Goal: Transaction & Acquisition: Purchase product/service

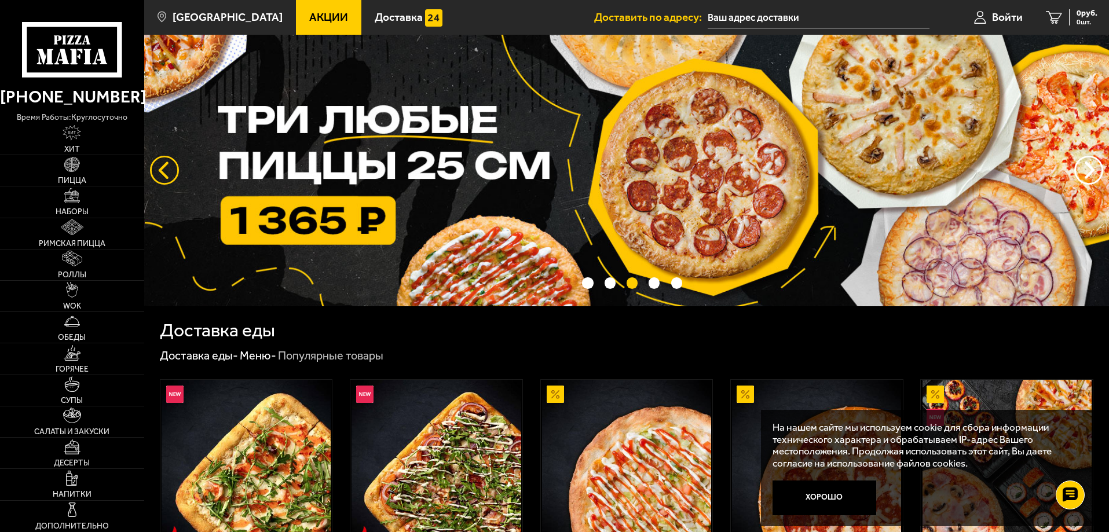
click at [165, 169] on button "следующий" at bounding box center [164, 170] width 29 height 29
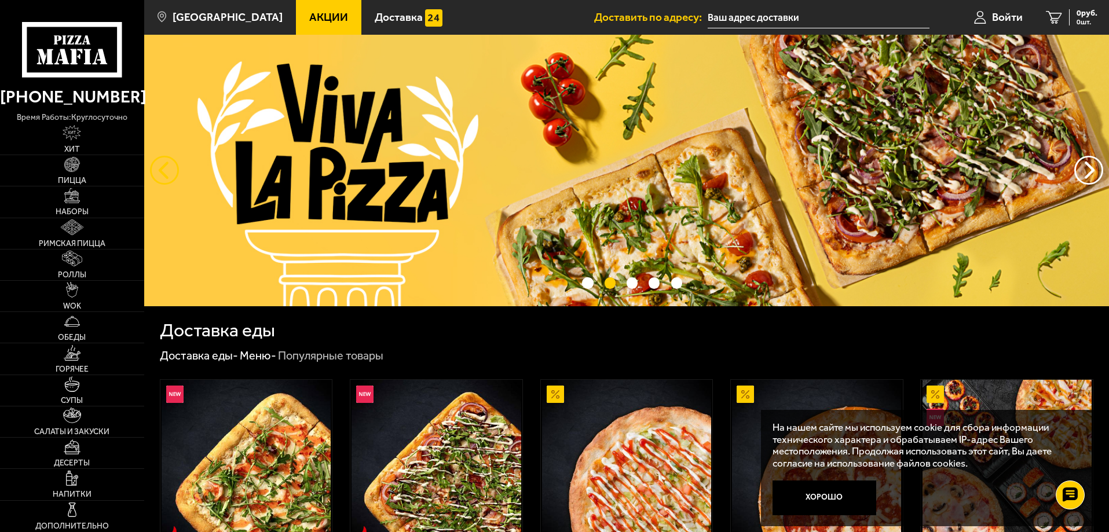
click at [165, 169] on button "следующий" at bounding box center [164, 170] width 29 height 29
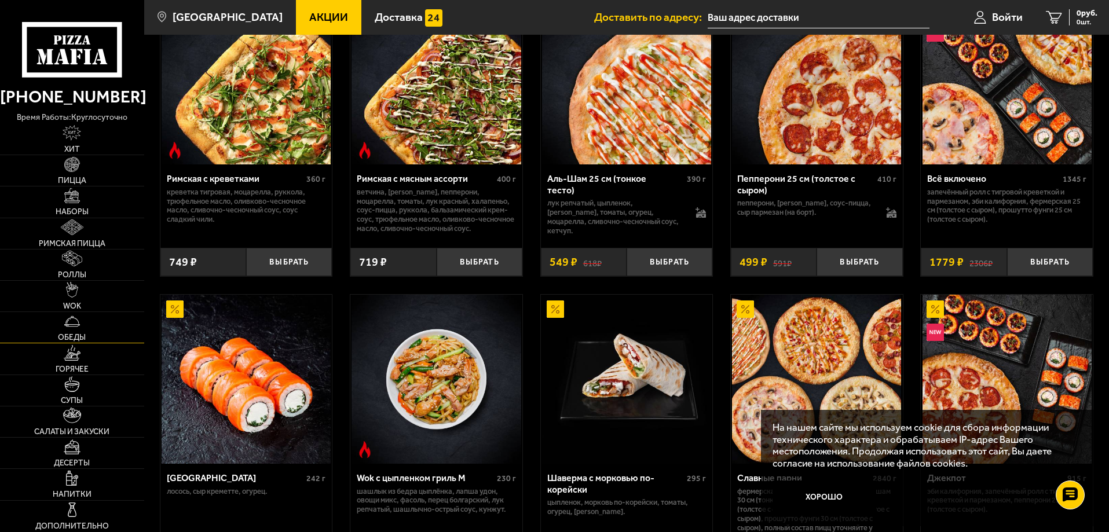
scroll to position [405, 0]
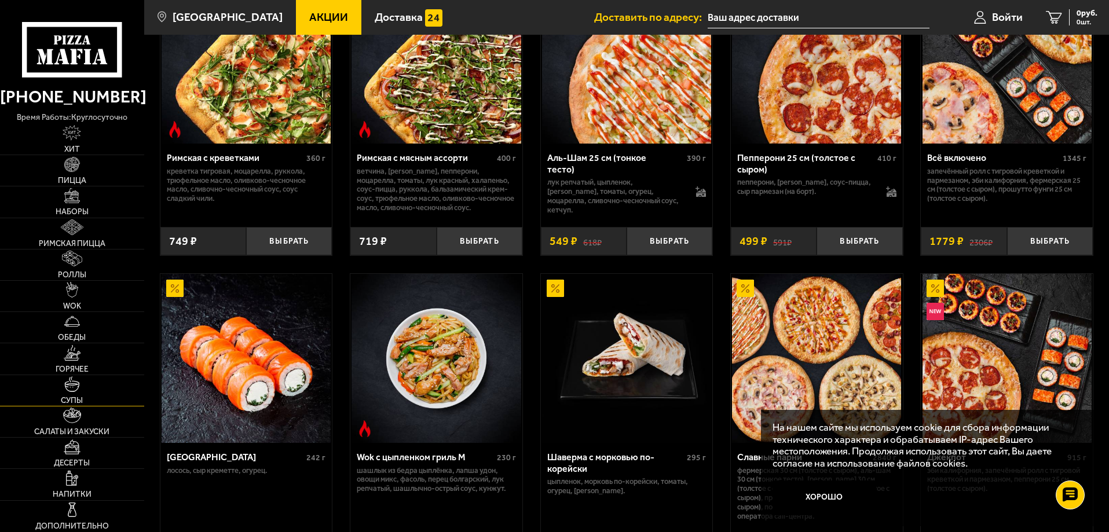
click at [74, 386] on img at bounding box center [72, 384] width 16 height 16
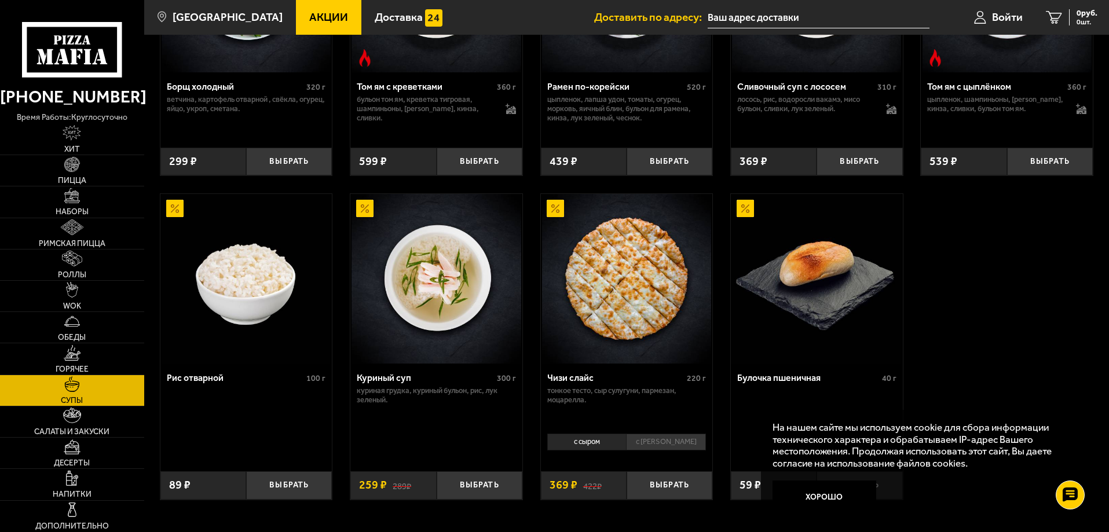
scroll to position [405, 0]
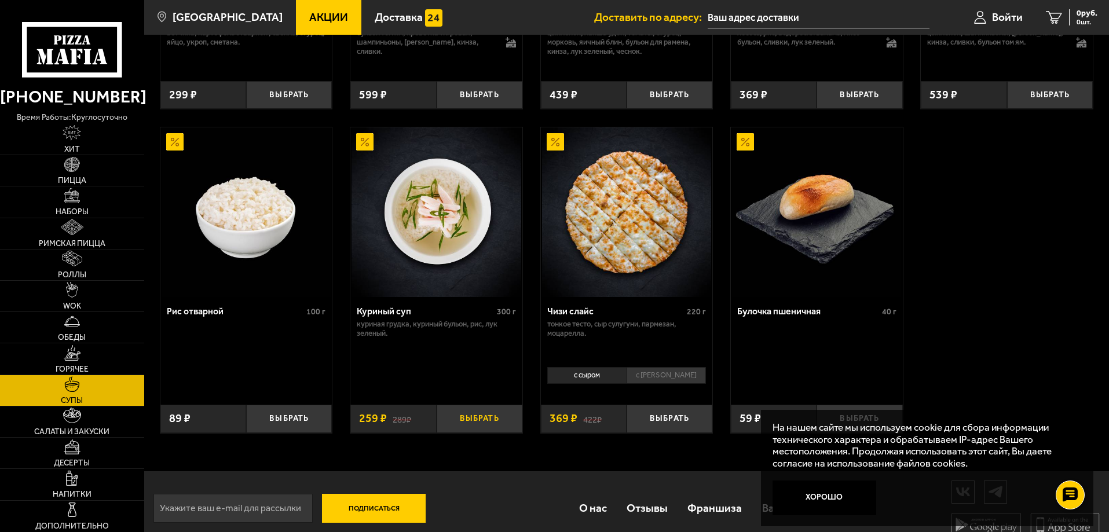
click at [480, 429] on button "Выбрать" at bounding box center [480, 419] width 86 height 28
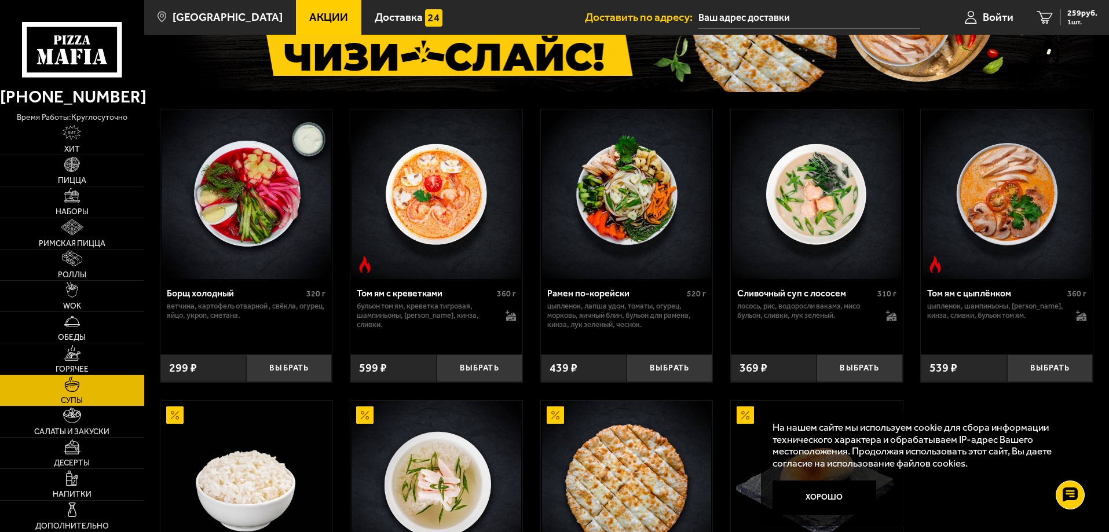
scroll to position [131, 0]
click at [286, 369] on button "Выбрать" at bounding box center [289, 369] width 86 height 28
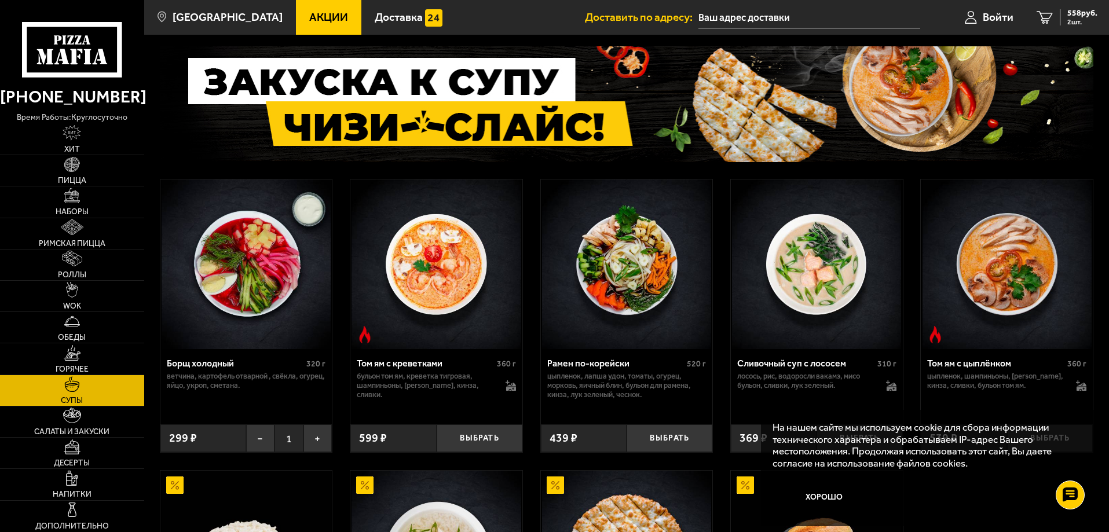
scroll to position [0, 0]
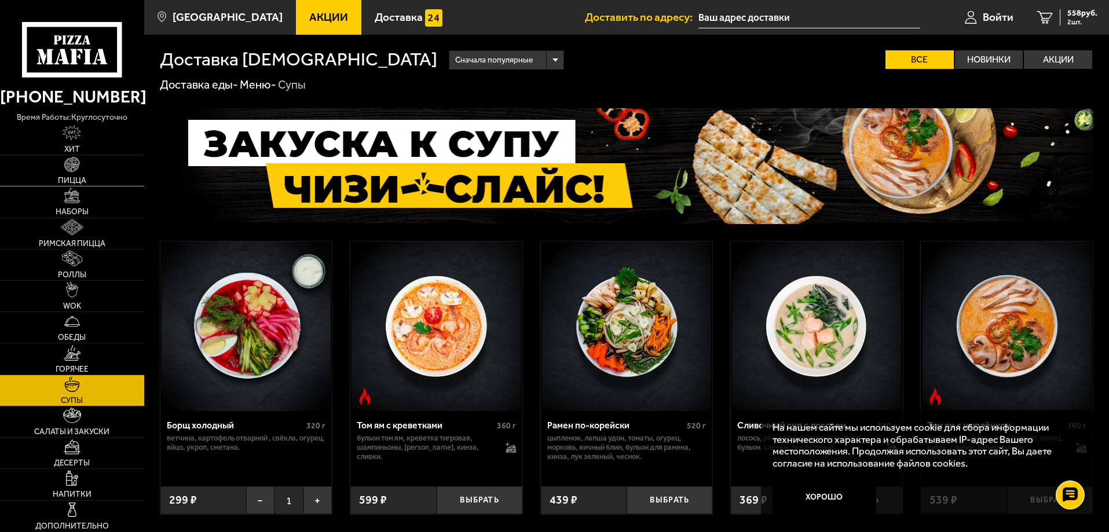
click at [72, 169] on img at bounding box center [72, 165] width 16 height 16
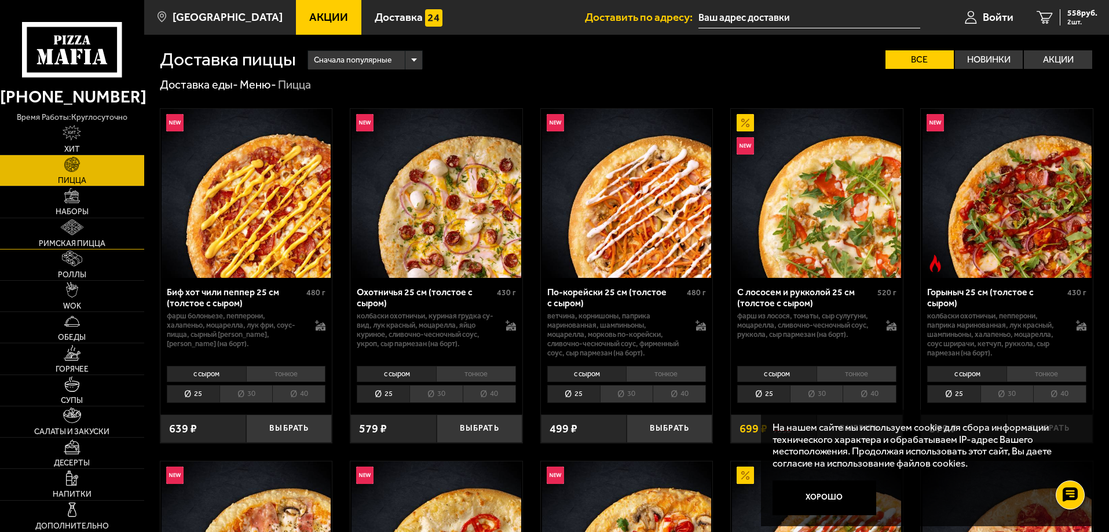
click at [76, 229] on img at bounding box center [72, 227] width 22 height 16
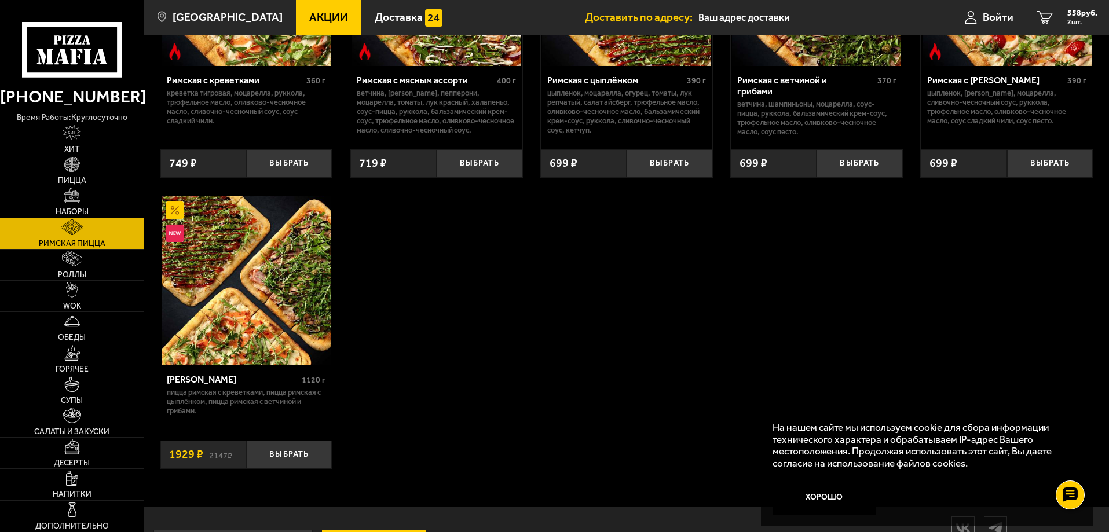
scroll to position [232, 0]
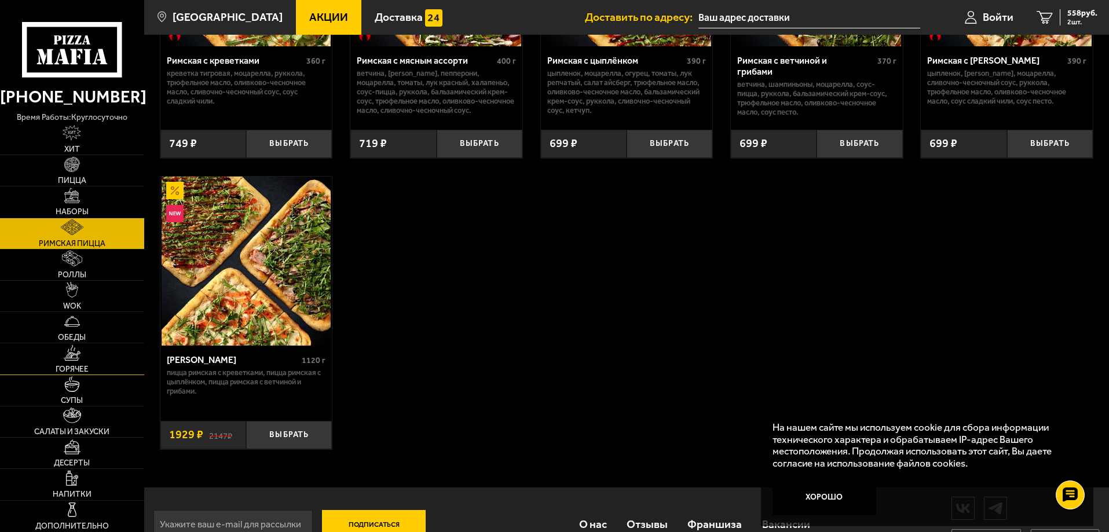
click at [75, 360] on img at bounding box center [72, 353] width 17 height 16
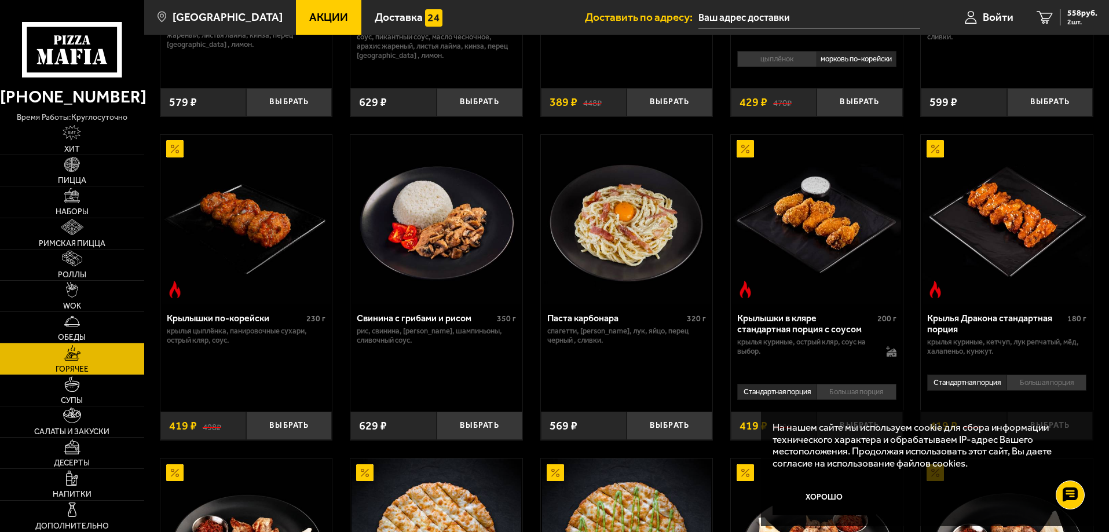
scroll to position [290, 0]
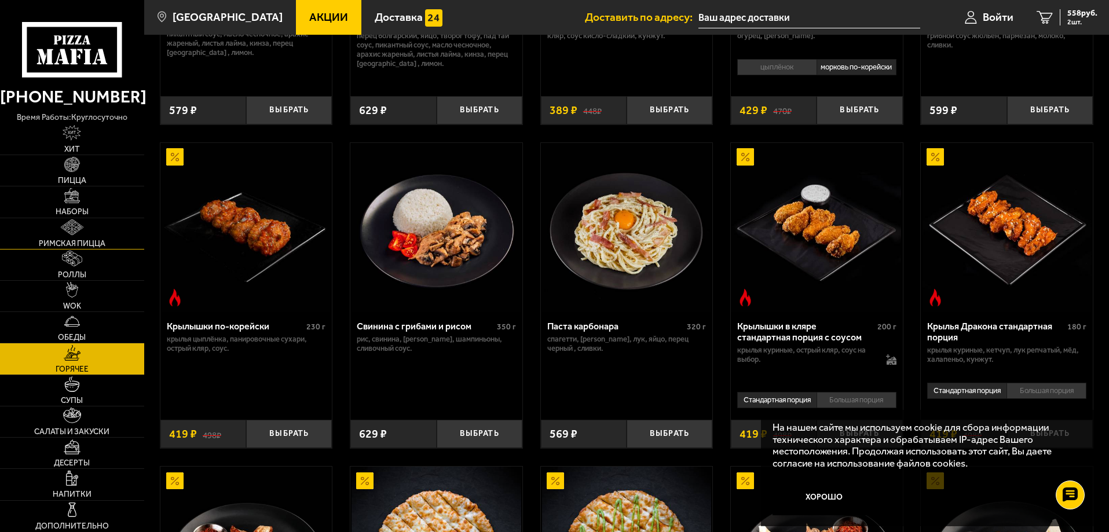
click at [72, 241] on span "Римская пицца" at bounding box center [72, 244] width 67 height 8
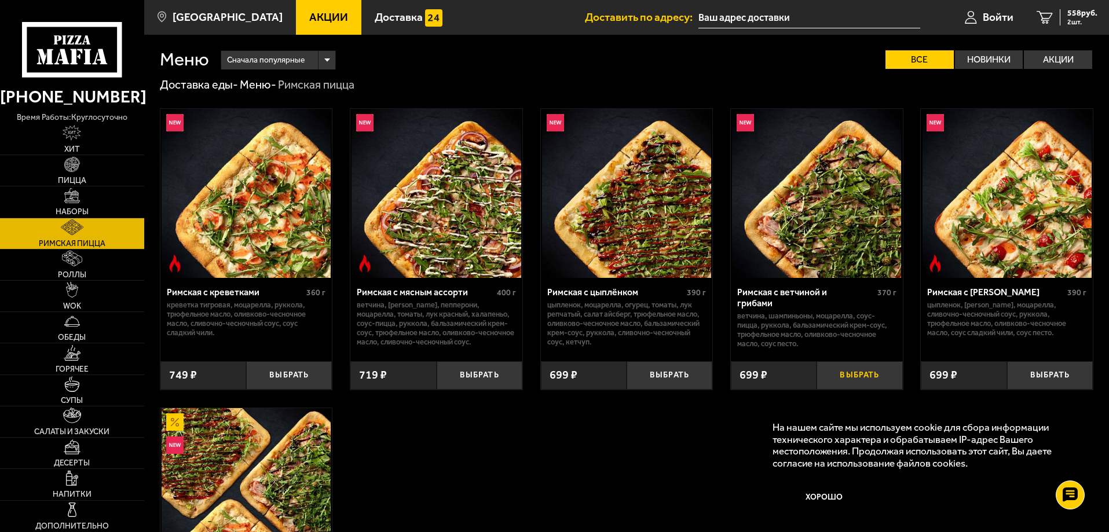
click at [867, 369] on button "Выбрать" at bounding box center [860, 375] width 86 height 28
click at [481, 370] on button "Выбрать" at bounding box center [480, 375] width 86 height 28
click at [69, 391] on img at bounding box center [72, 384] width 16 height 16
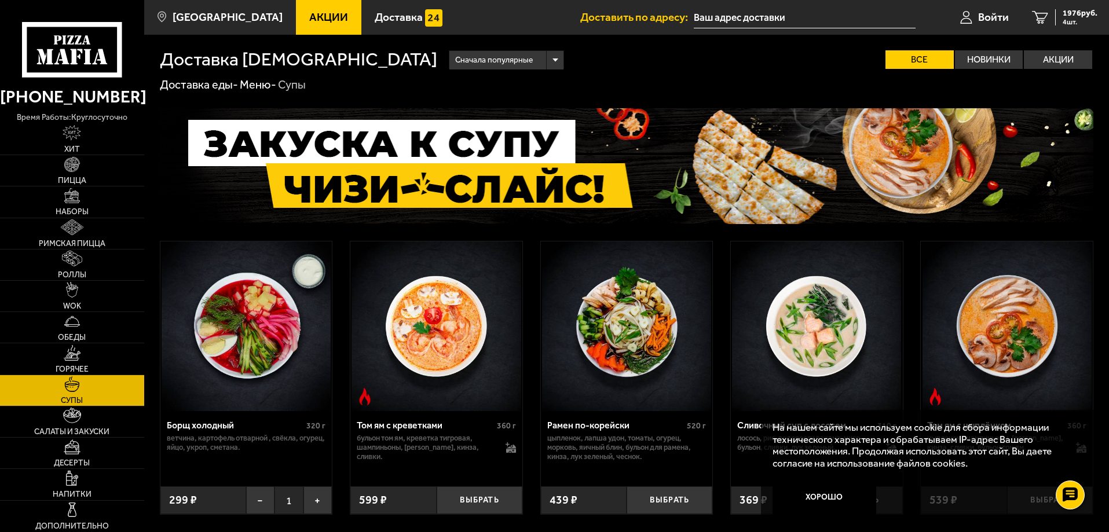
click at [797, 330] on img at bounding box center [816, 325] width 169 height 169
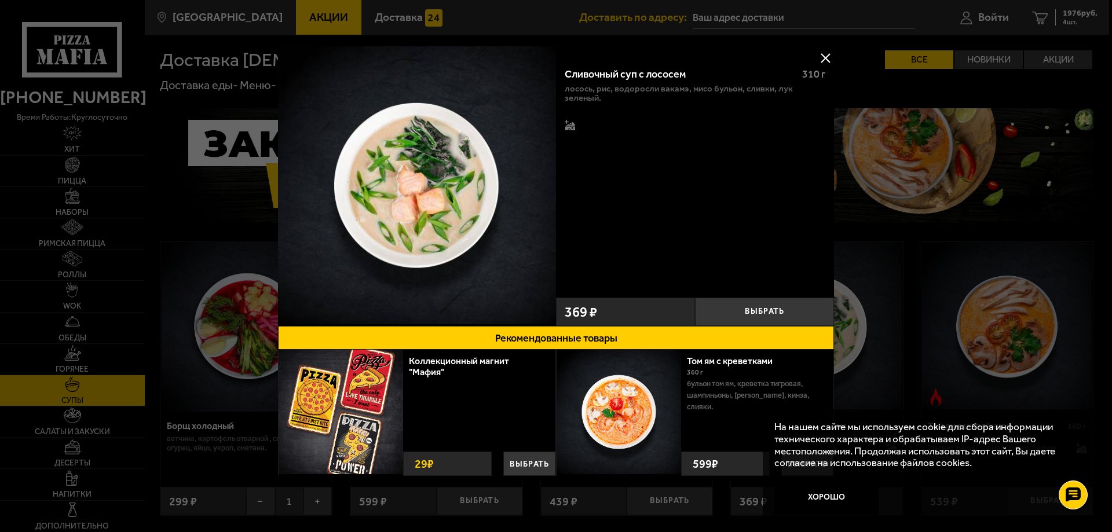
click at [910, 228] on div at bounding box center [556, 266] width 1112 height 532
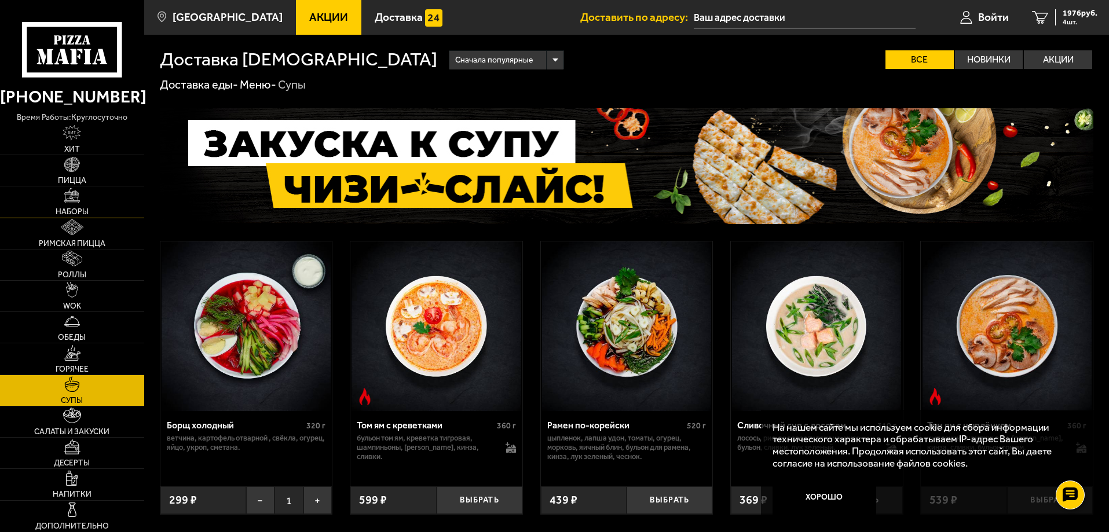
click at [69, 195] on img at bounding box center [72, 196] width 16 height 16
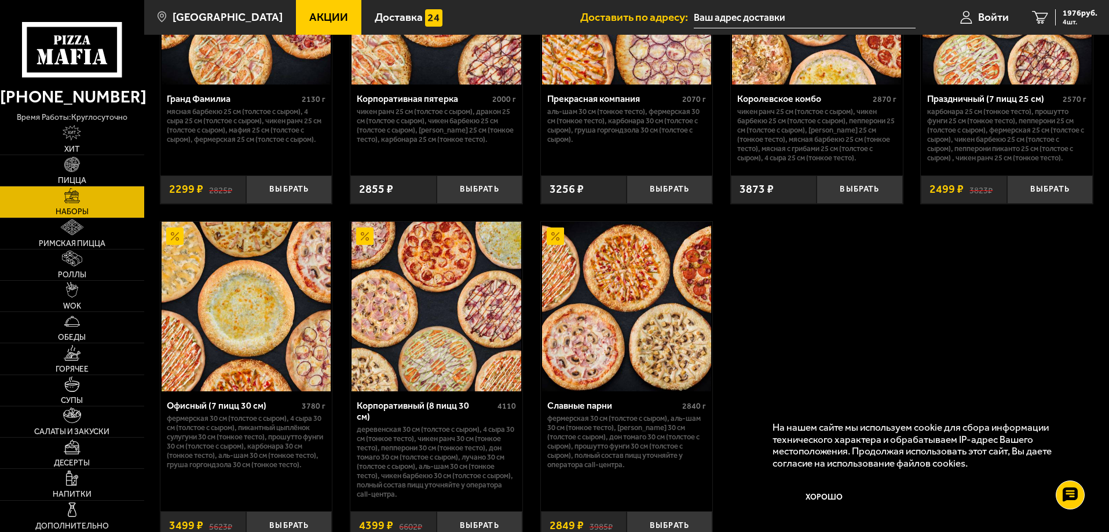
scroll to position [1737, 0]
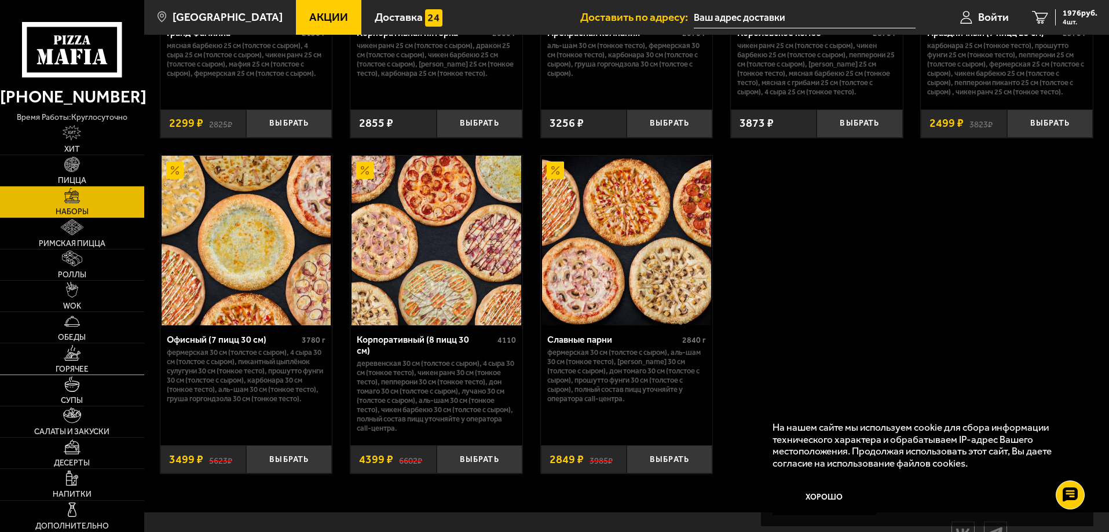
click at [70, 352] on img at bounding box center [72, 353] width 17 height 16
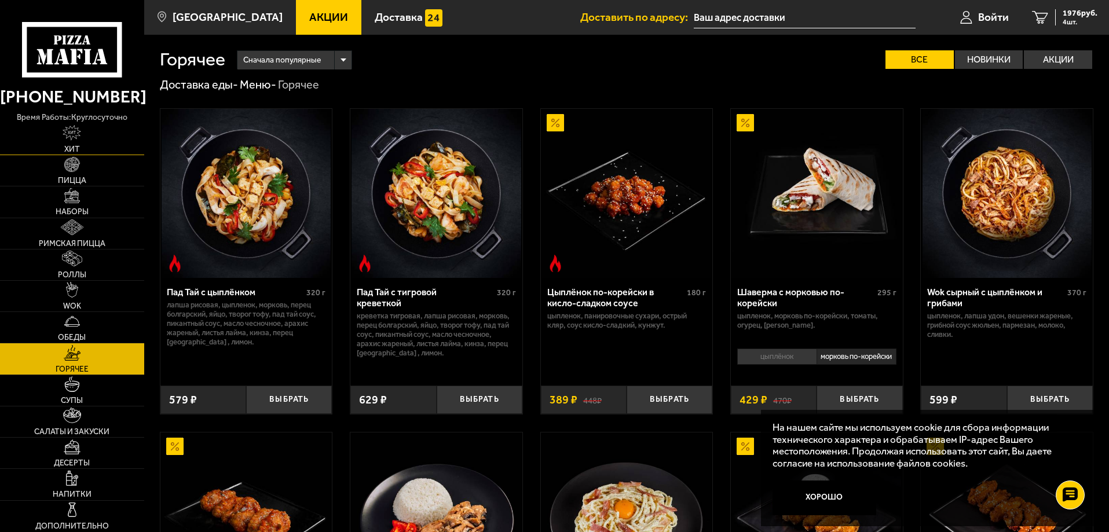
click at [69, 142] on link "Хит" at bounding box center [72, 139] width 144 height 31
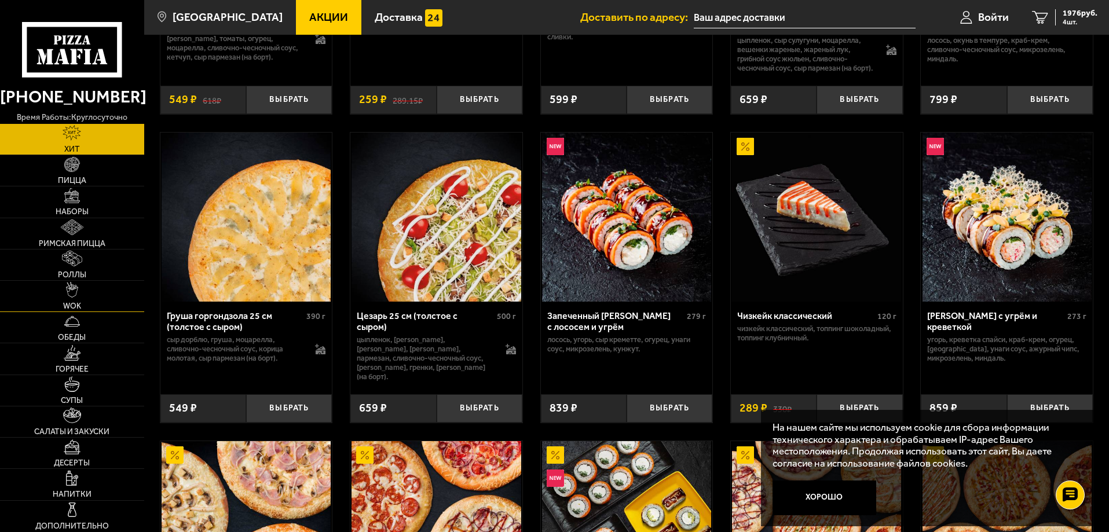
scroll to position [137, 0]
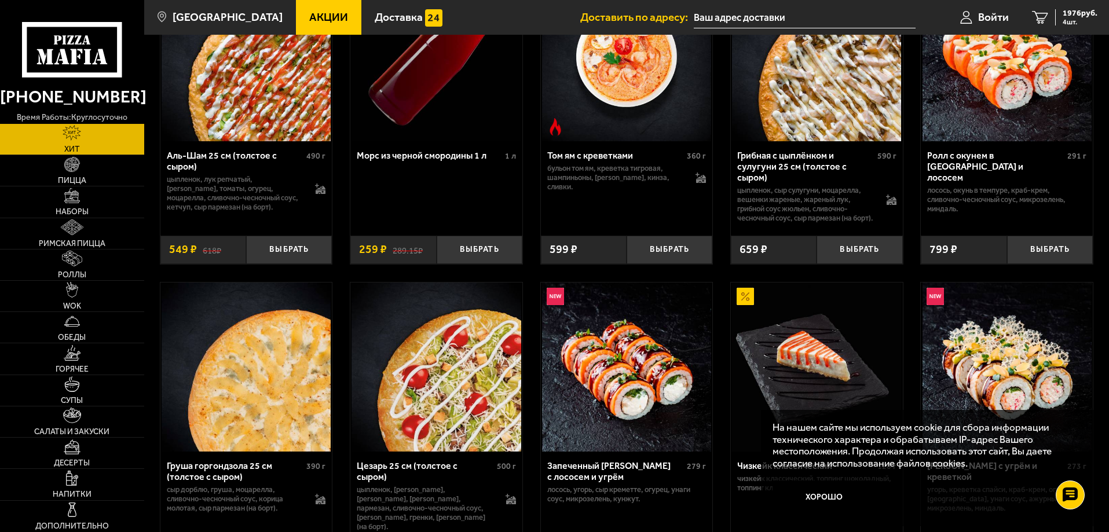
click at [309, 17] on span "Акции" at bounding box center [328, 17] width 39 height 11
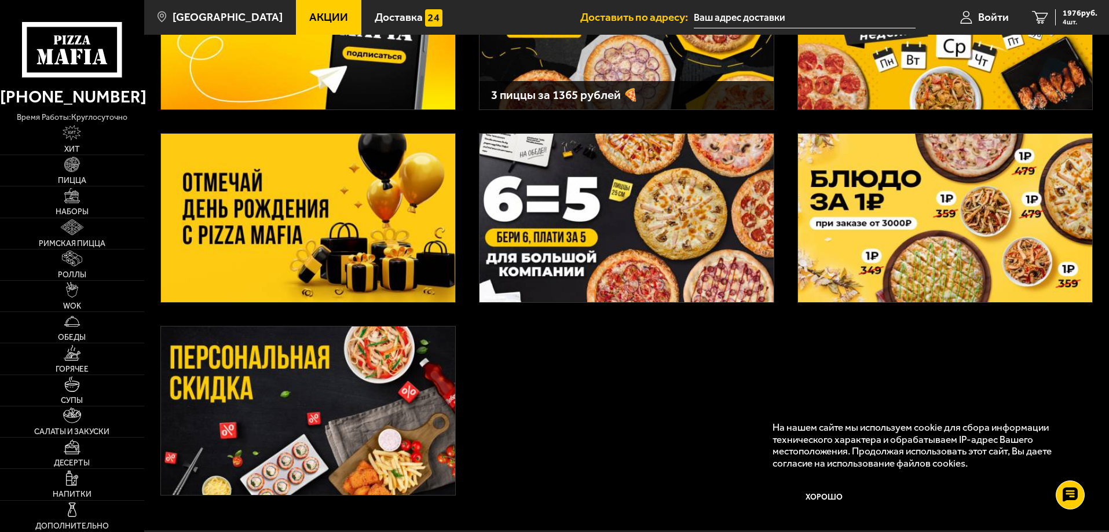
scroll to position [174, 0]
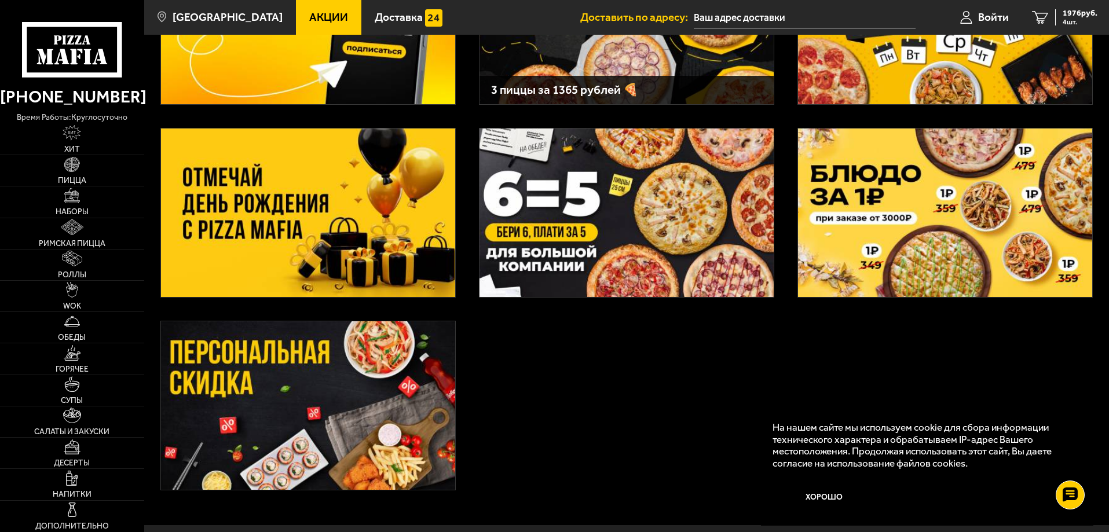
click at [283, 392] on img at bounding box center [308, 405] width 294 height 169
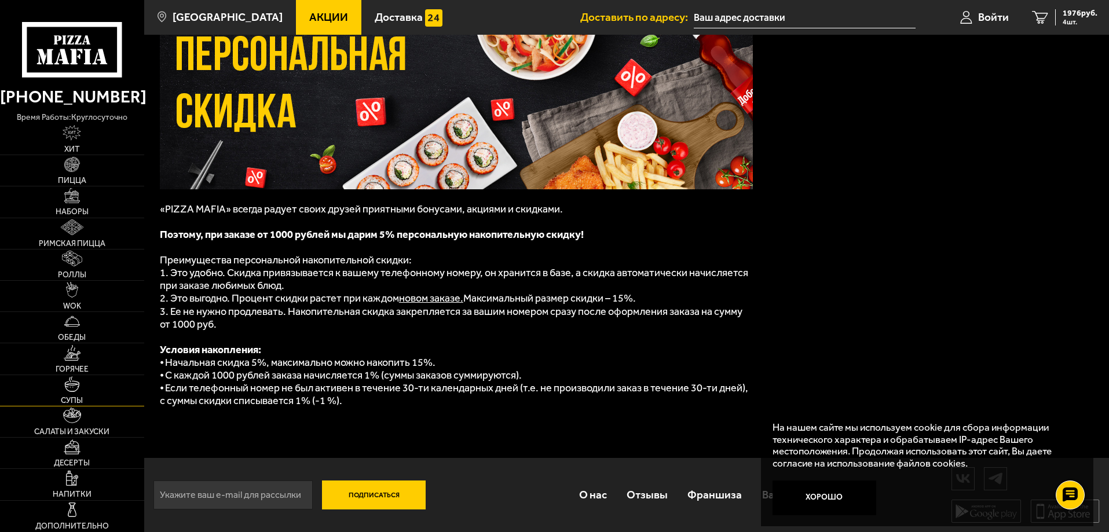
scroll to position [91, 0]
click at [67, 477] on img at bounding box center [72, 479] width 12 height 16
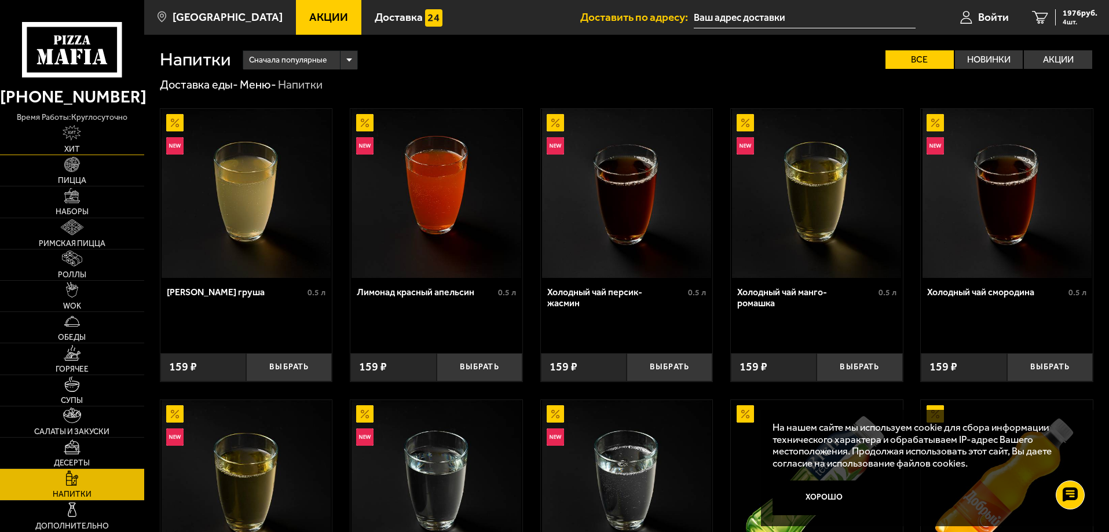
click at [69, 141] on img at bounding box center [72, 133] width 19 height 16
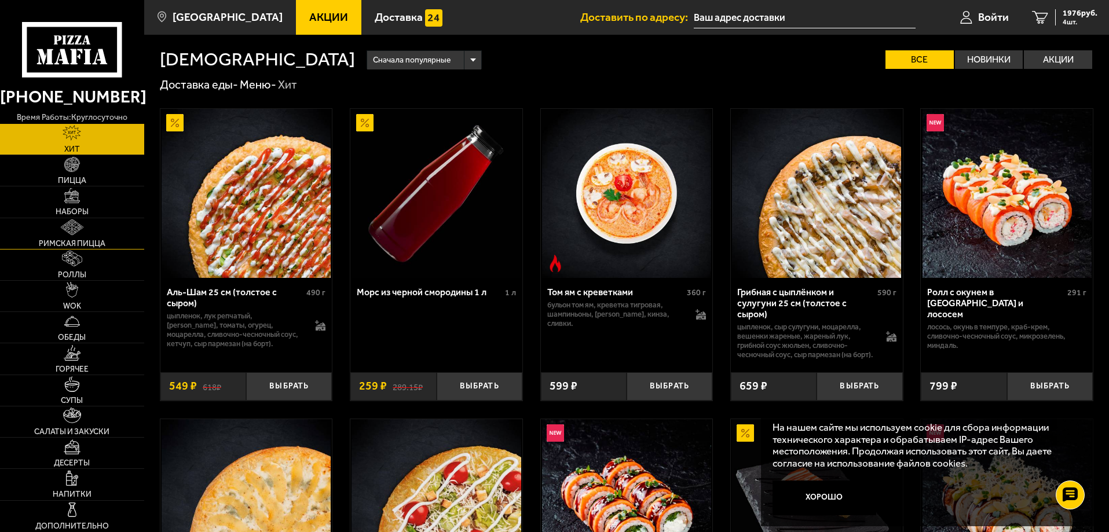
click at [64, 226] on img at bounding box center [72, 227] width 22 height 16
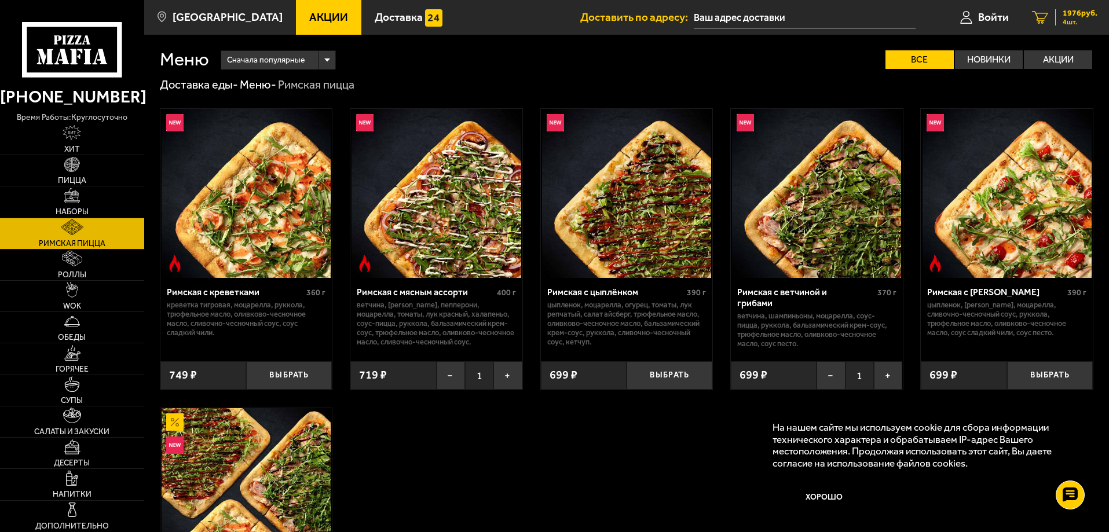
click at [1075, 11] on span "1976 руб." at bounding box center [1080, 13] width 35 height 8
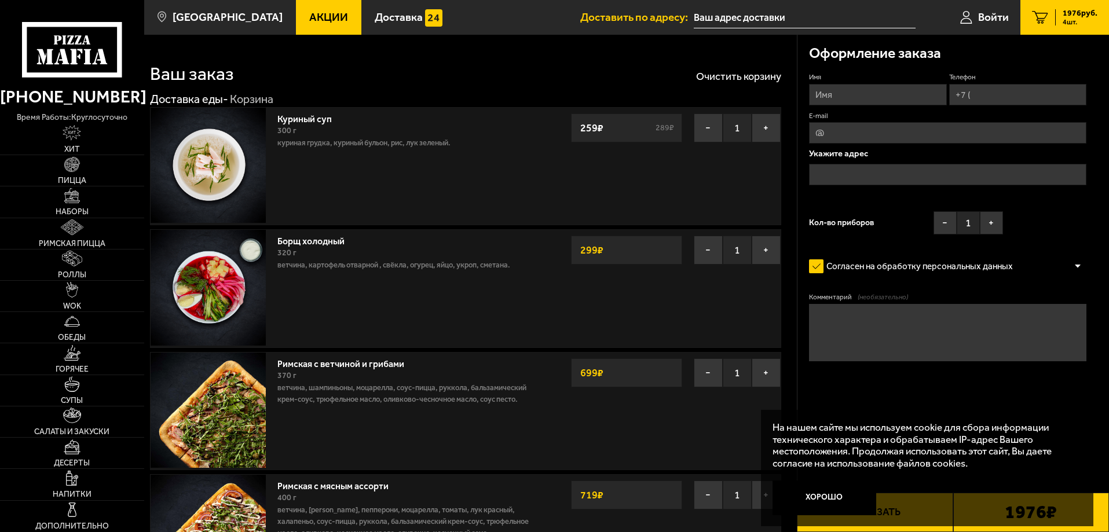
scroll to position [174, 0]
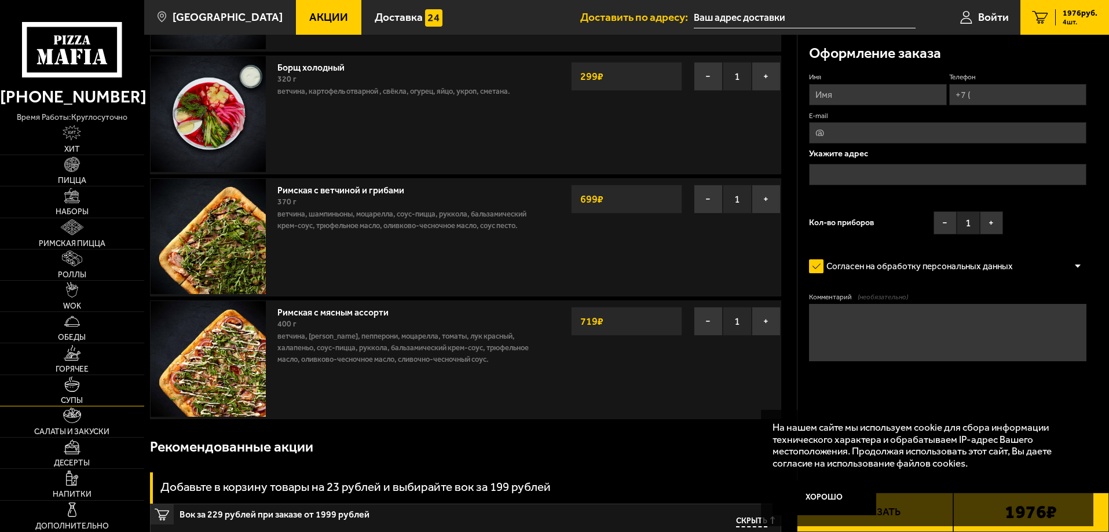
click at [75, 376] on link "Супы" at bounding box center [72, 390] width 144 height 31
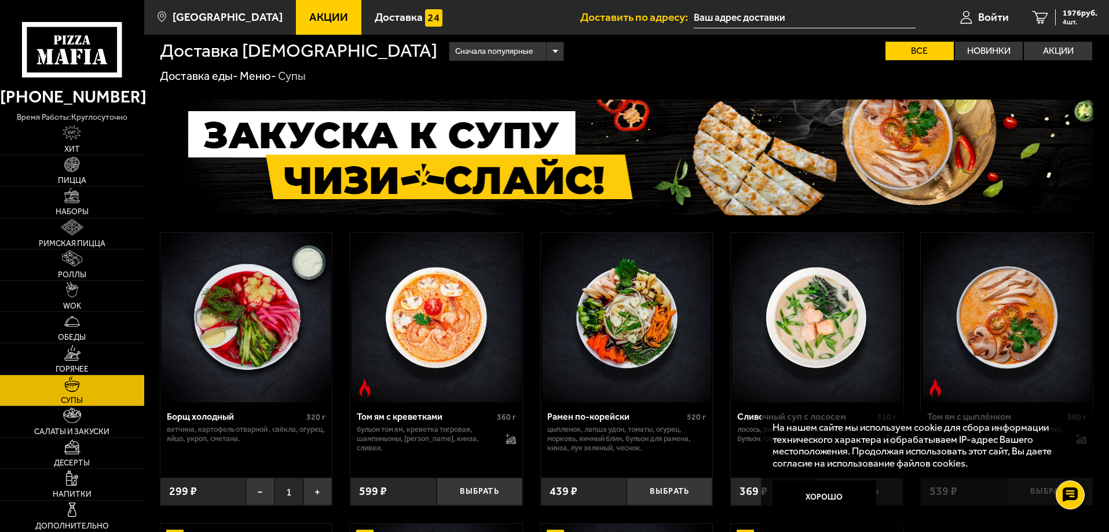
scroll to position [116, 0]
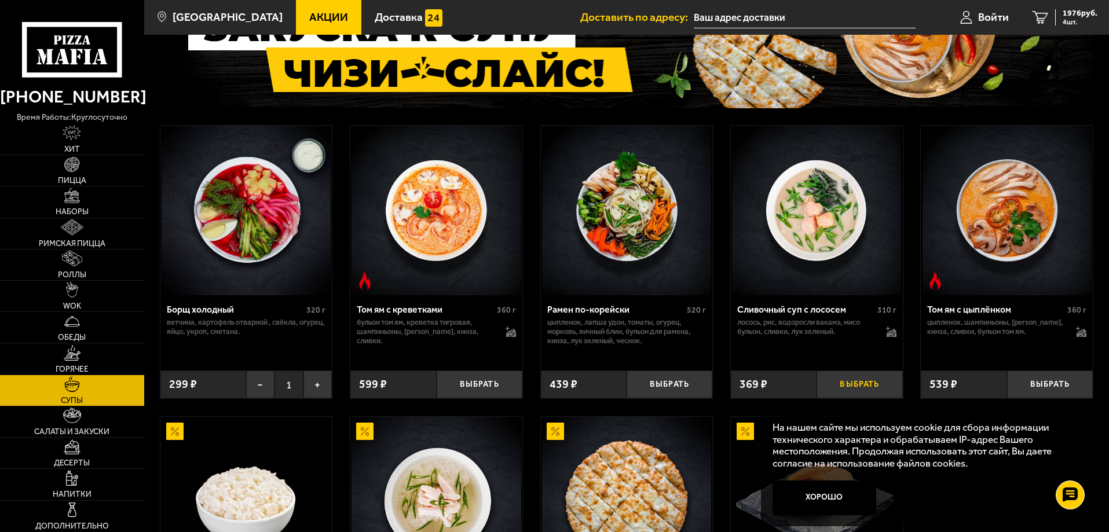
click at [853, 384] on button "Выбрать" at bounding box center [860, 385] width 86 height 28
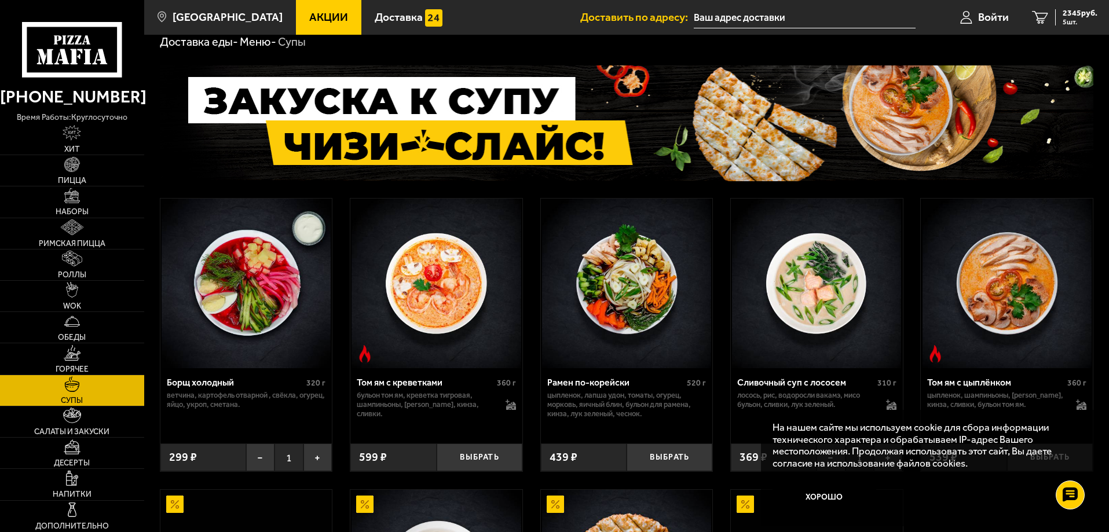
scroll to position [0, 0]
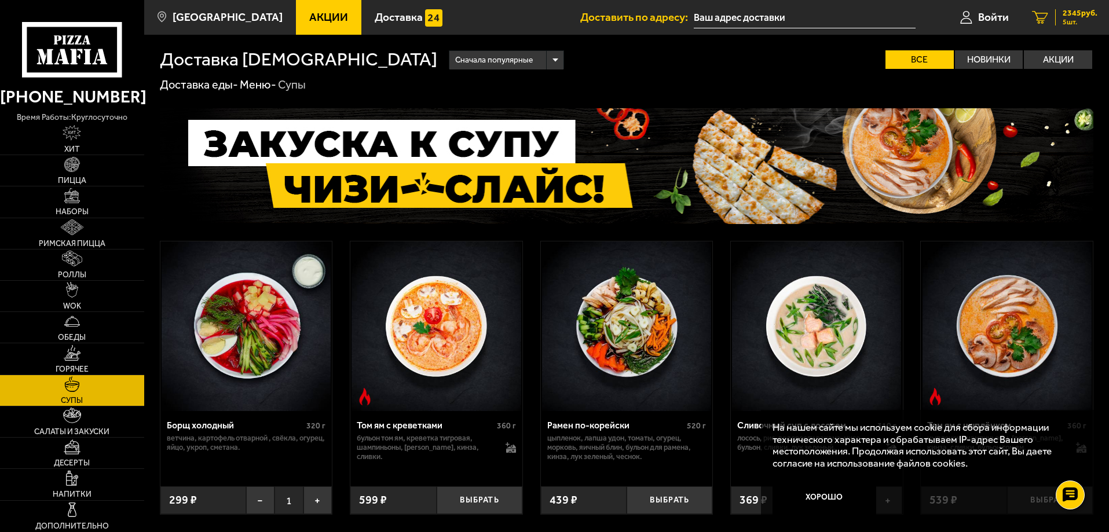
click at [1071, 5] on link "5 2345 руб. 5 шт." at bounding box center [1064, 17] width 89 height 35
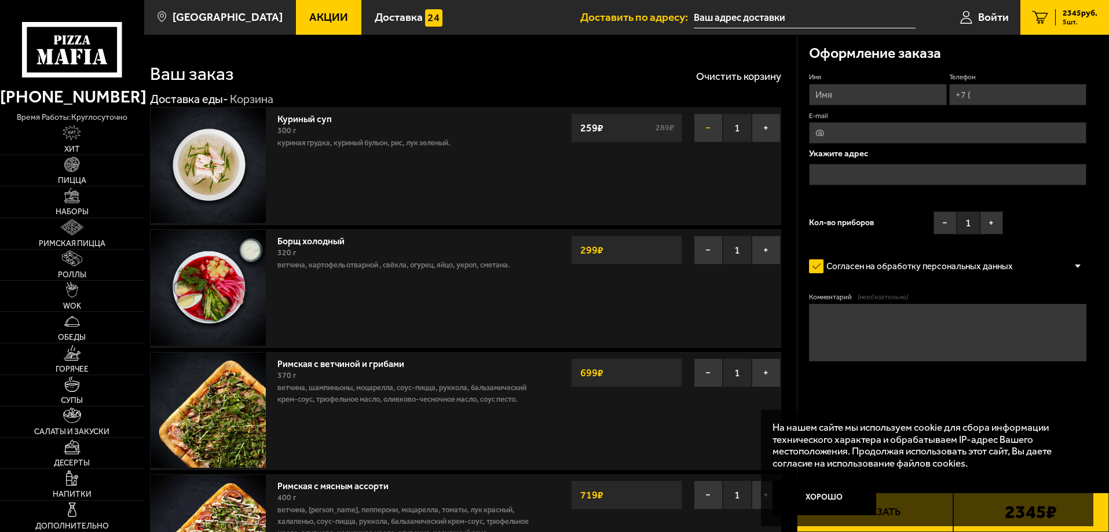
click at [704, 126] on button "−" at bounding box center [708, 128] width 29 height 29
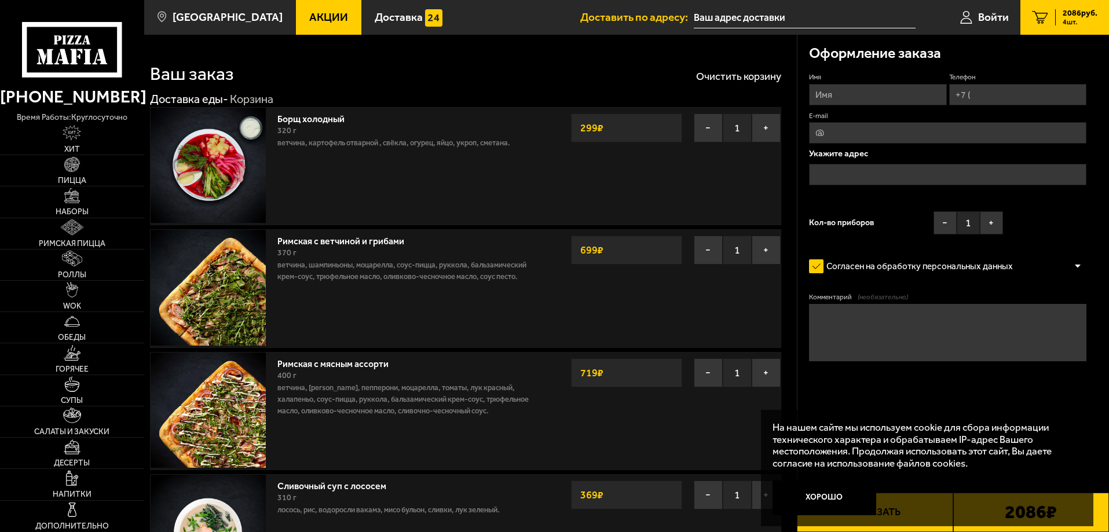
click at [832, 94] on input "Имя" at bounding box center [877, 94] width 137 height 21
type input "[PERSON_NAME]"
type input "[PHONE_NUMBER]"
type input "[PERSON_NAME][DOMAIN_NAME][EMAIL_ADDRESS][DOMAIN_NAME]"
drag, startPoint x: 839, startPoint y: 94, endPoint x: 907, endPoint y: 103, distance: 69.5
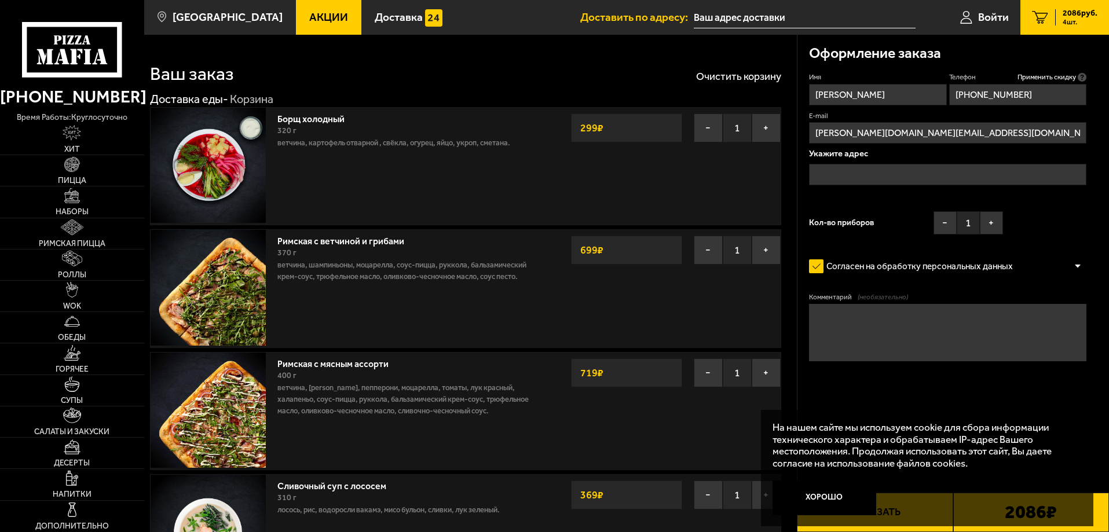
click at [907, 103] on input "[PERSON_NAME]" at bounding box center [877, 94] width 137 height 21
type input "[PERSON_NAME]"
click at [826, 180] on input "text" at bounding box center [947, 174] width 277 height 21
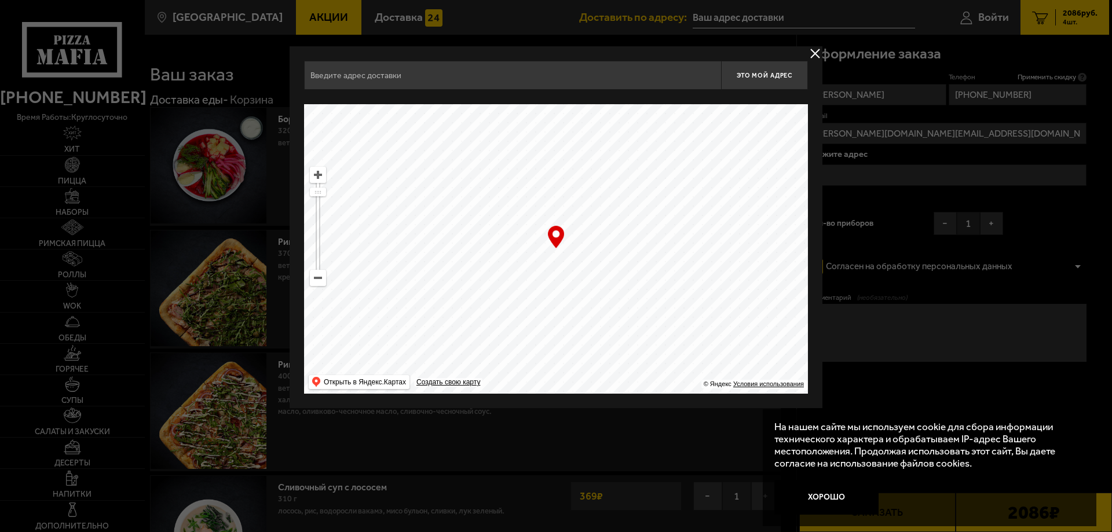
click at [494, 74] on input "text" at bounding box center [512, 75] width 417 height 29
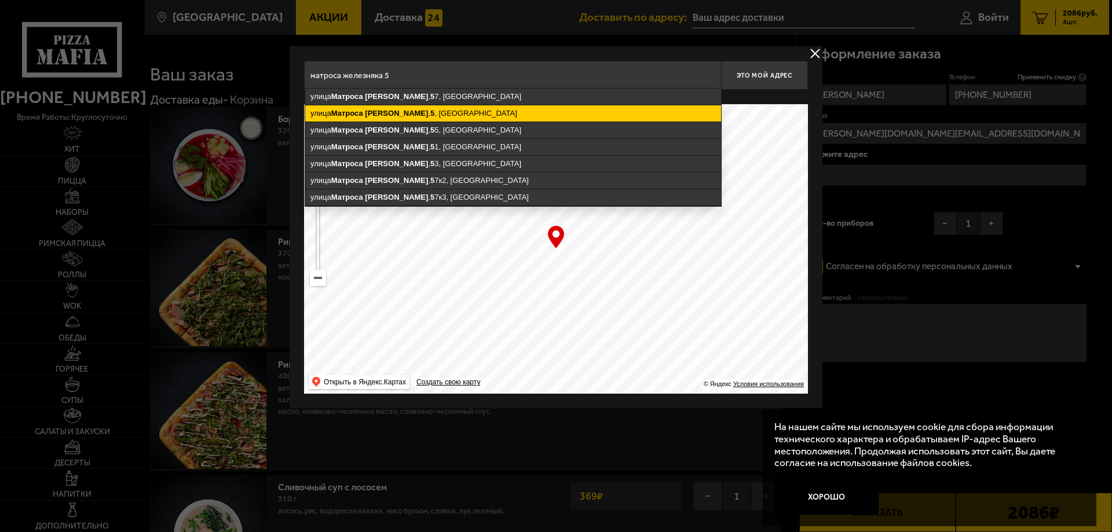
click at [370, 115] on ymaps "[PERSON_NAME]" at bounding box center [396, 113] width 63 height 9
type input "[STREET_ADDRESS][PERSON_NAME]"
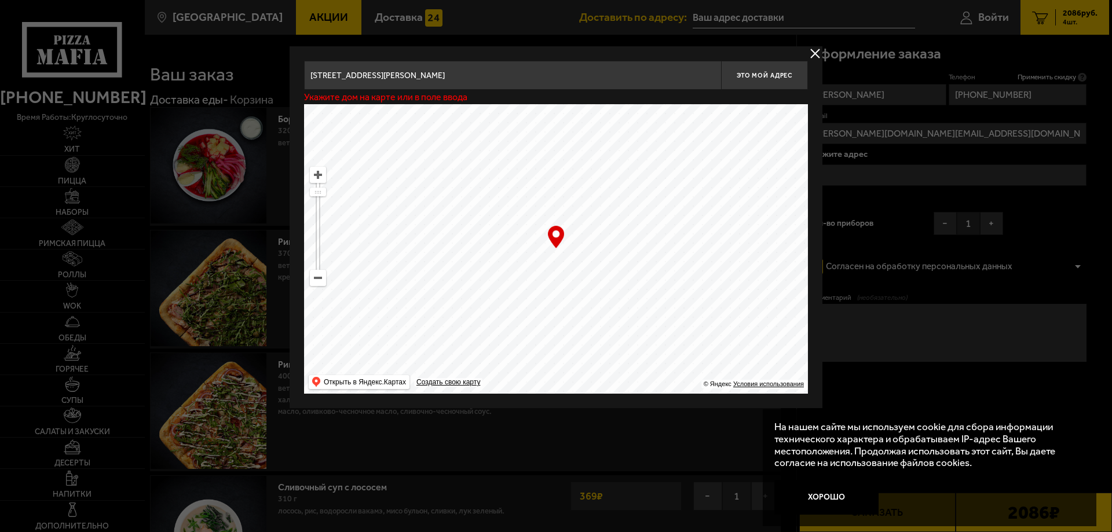
type input "[STREET_ADDRESS][PERSON_NAME]"
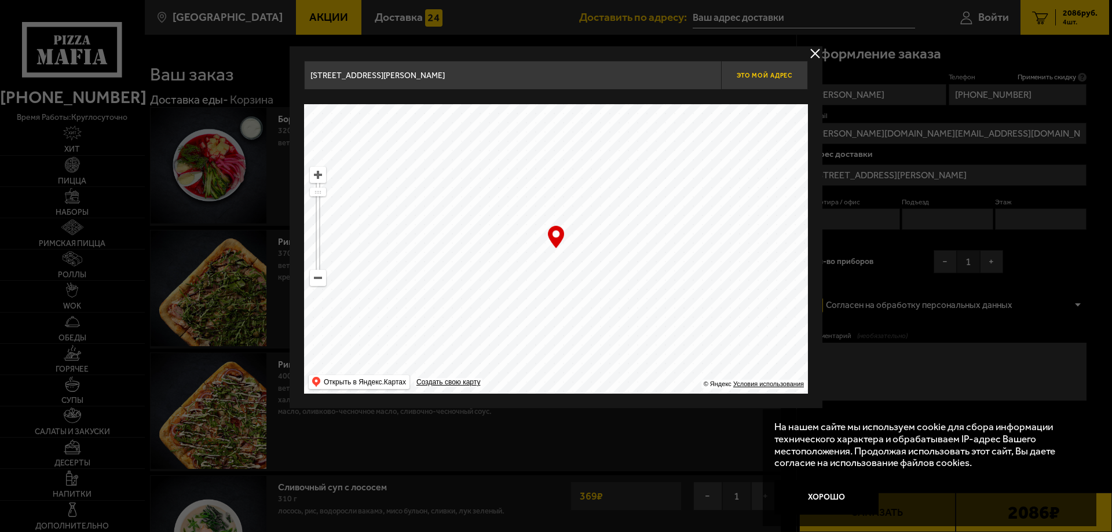
click at [784, 69] on button "Это мой адрес" at bounding box center [764, 75] width 87 height 29
click at [547, 68] on input "[STREET_ADDRESS][PERSON_NAME]" at bounding box center [512, 75] width 417 height 29
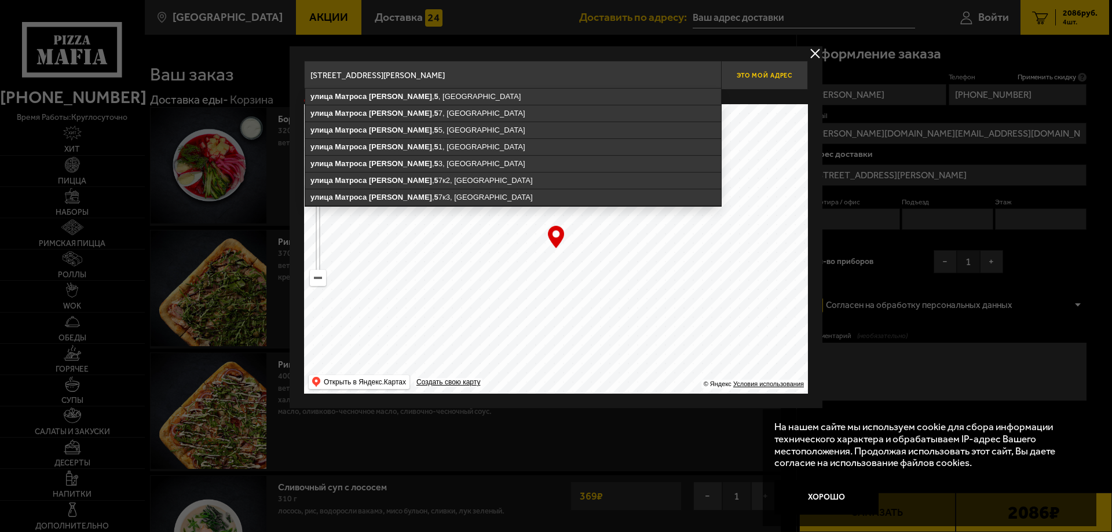
click at [756, 75] on span "Это мой адрес" at bounding box center [765, 76] width 56 height 8
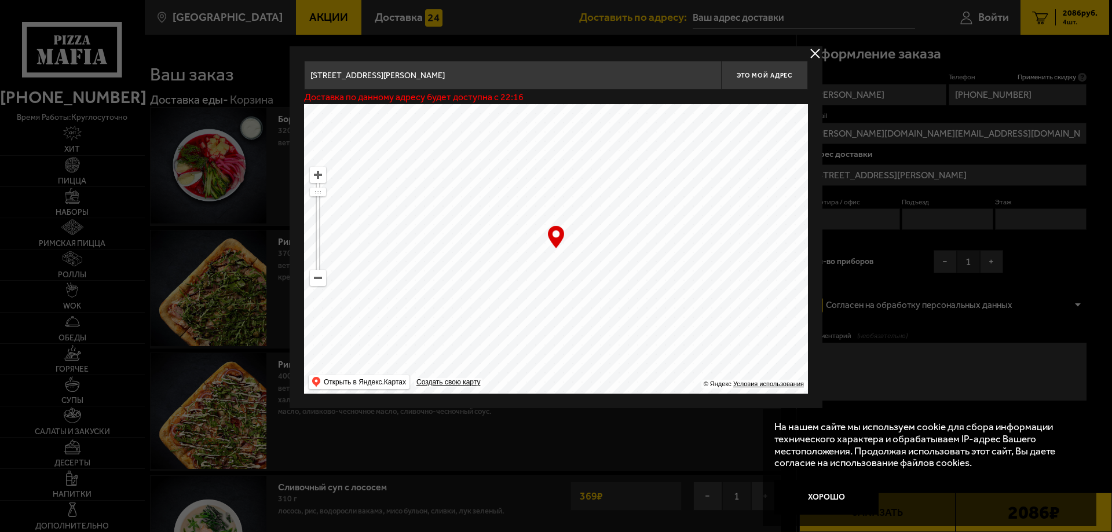
click at [312, 283] on ymaps at bounding box center [317, 277] width 15 height 15
click at [816, 47] on button "delivery type" at bounding box center [815, 53] width 14 height 14
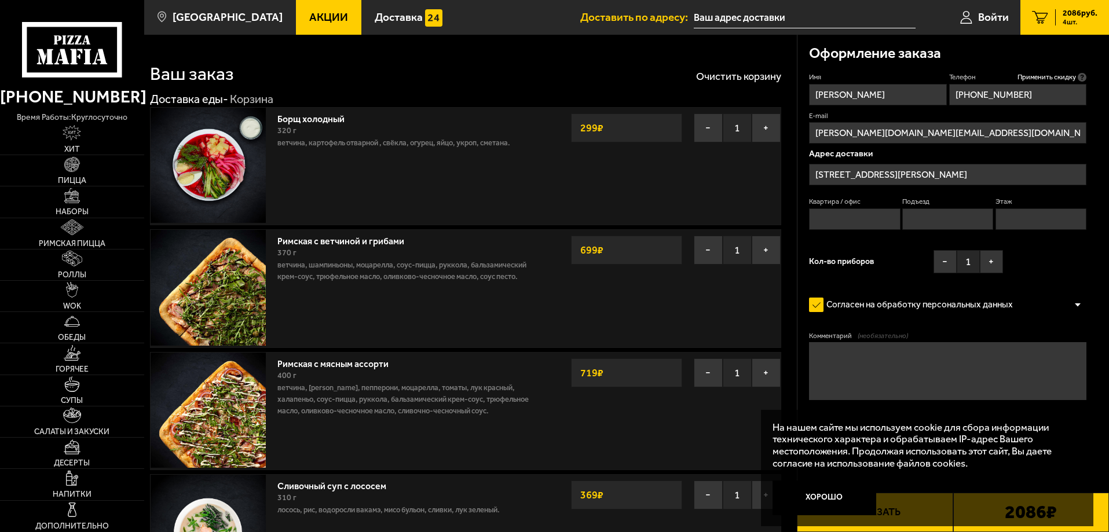
click at [857, 225] on input "Квартира / офис" at bounding box center [854, 218] width 91 height 21
type input "6"
click at [941, 216] on input "Подъезд" at bounding box center [947, 218] width 91 height 21
type input "1"
click at [1036, 208] on input "Этаж" at bounding box center [1040, 218] width 91 height 21
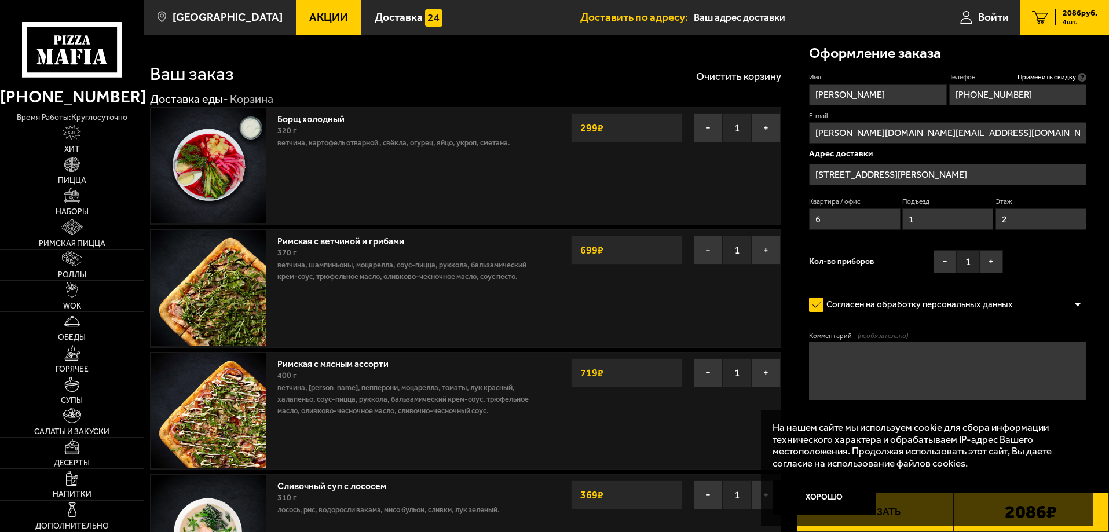
type input "2"
click at [885, 281] on form "Имя Агата Телефон Применить скидку Вы будете зарегистрированы автоматически. [P…" at bounding box center [947, 270] width 277 height 396
click at [988, 264] on button "+" at bounding box center [991, 261] width 23 height 23
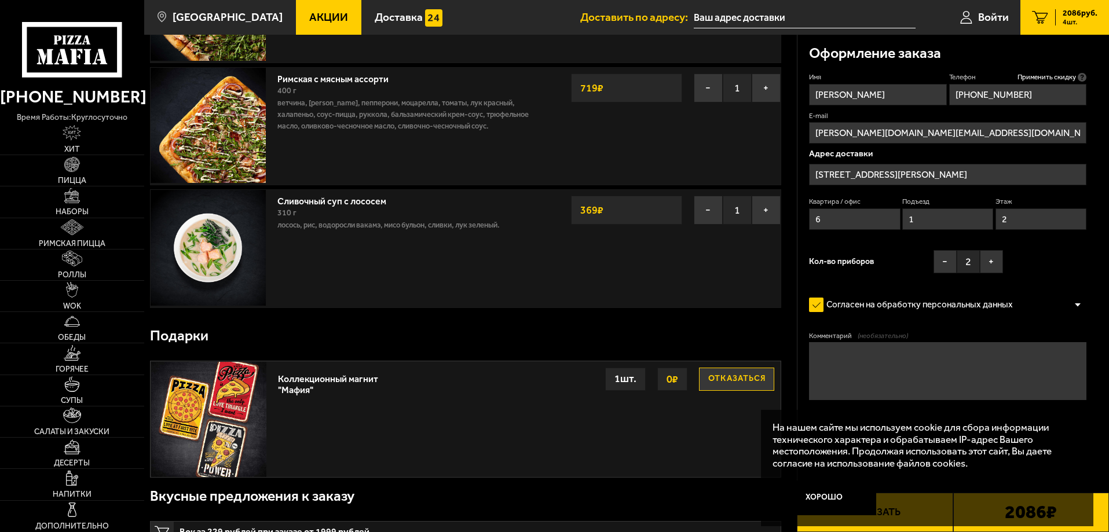
scroll to position [290, 0]
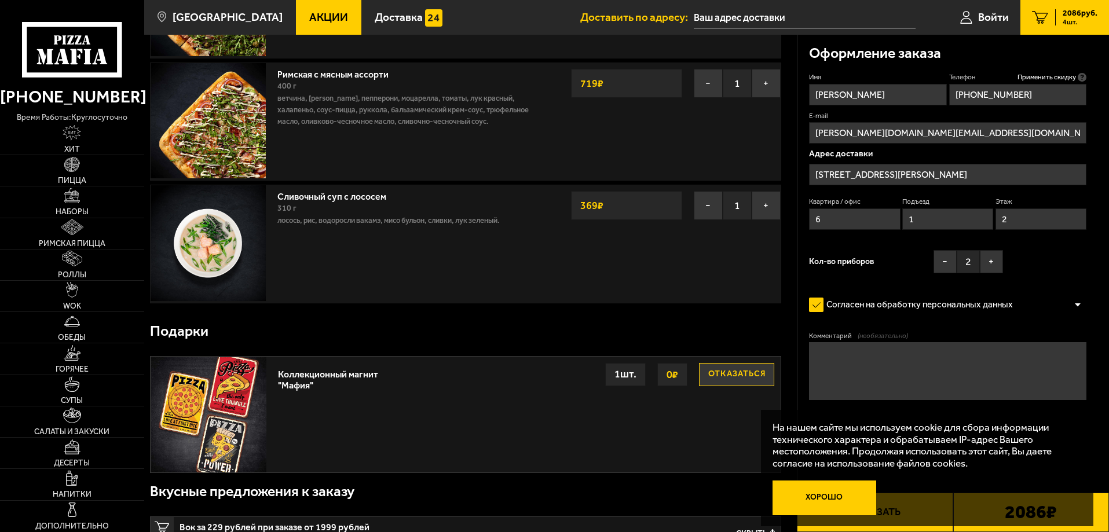
click at [830, 501] on button "Хорошо" at bounding box center [825, 498] width 104 height 35
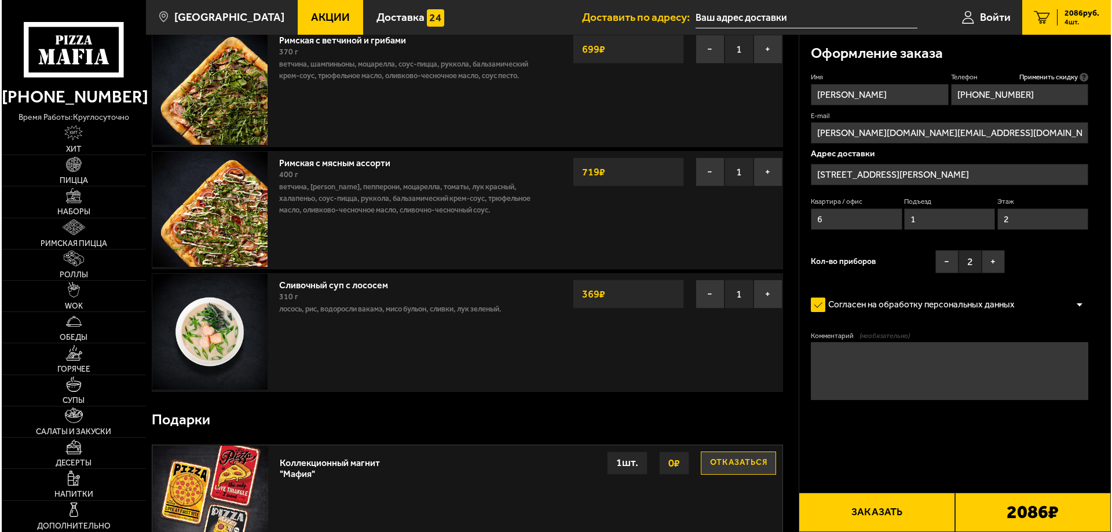
scroll to position [58, 0]
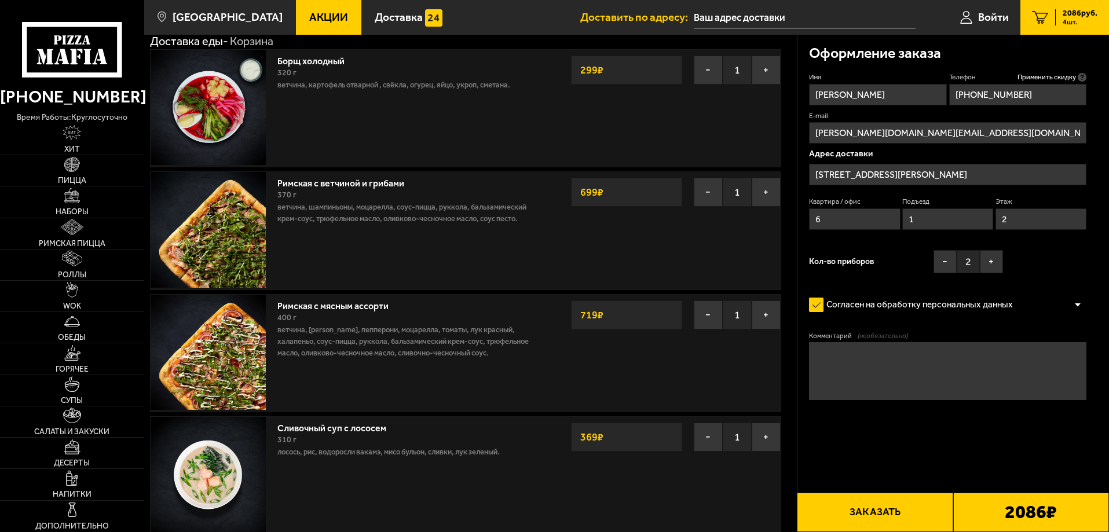
click at [874, 514] on button "Заказать" at bounding box center [875, 512] width 156 height 39
